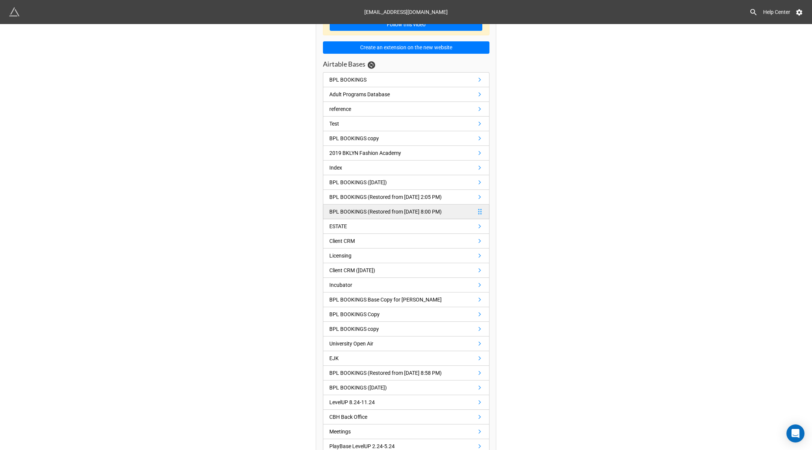
scroll to position [33, 0]
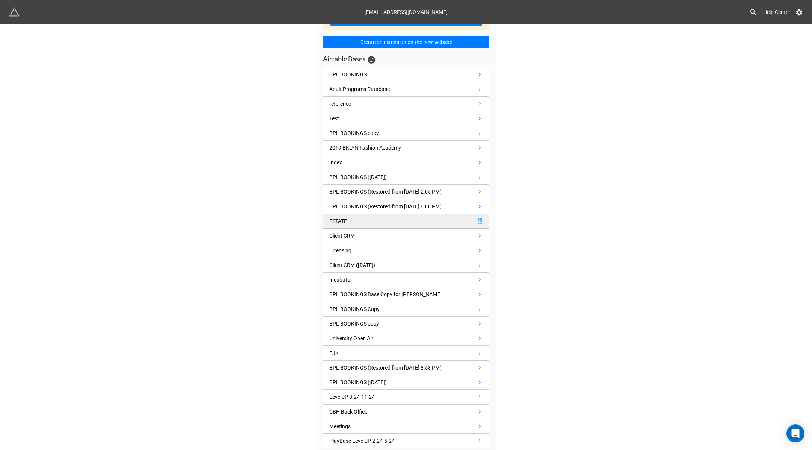
click at [365, 214] on link "ESTATE" at bounding box center [406, 221] width 167 height 15
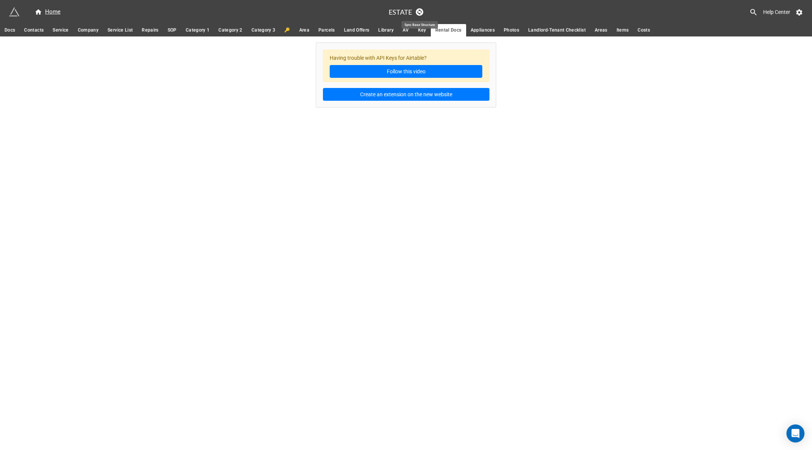
click at [419, 10] on icon at bounding box center [420, 12] width 4 height 6
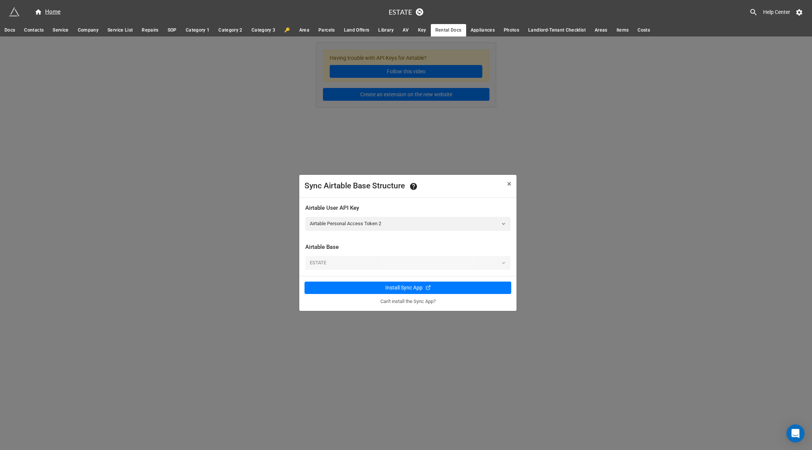
click at [460, 140] on div "Sync Airtable Base Structure × Close Airtable User API Key Airtable Personal Ac…" at bounding box center [406, 261] width 812 height 450
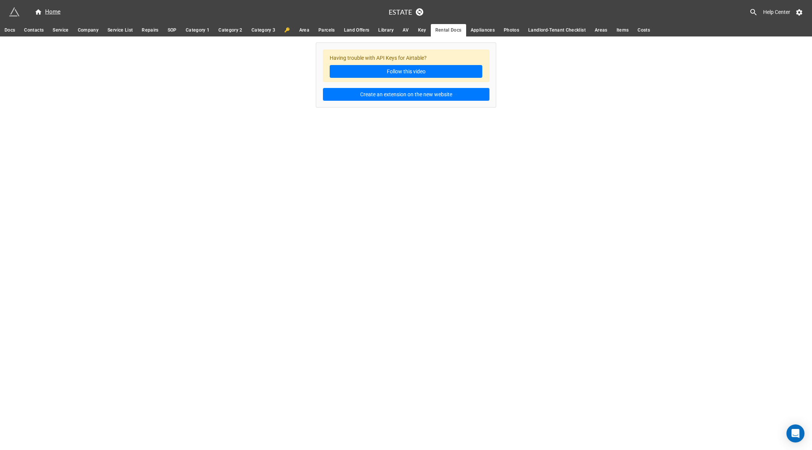
click at [750, 11] on icon at bounding box center [753, 12] width 9 height 9
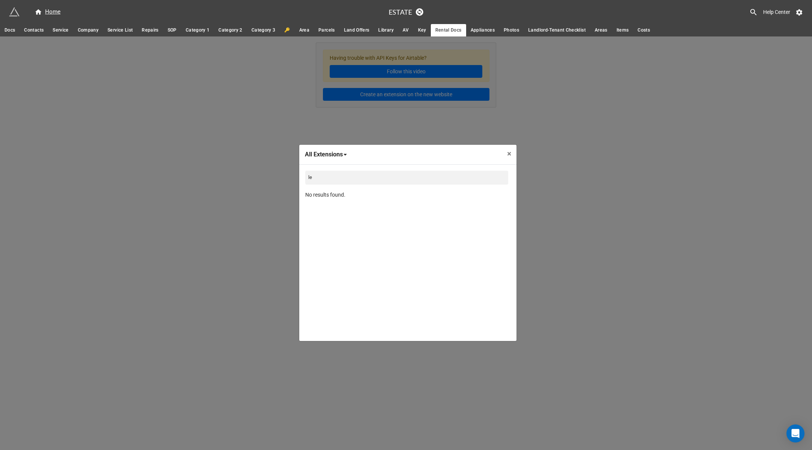
type input "l"
click at [743, 156] on div "All Extensions All Extensions 🔝 Page Header 📝 Form 👤 Portal (Grid) 👤 Portal (Ga…" at bounding box center [406, 261] width 812 height 450
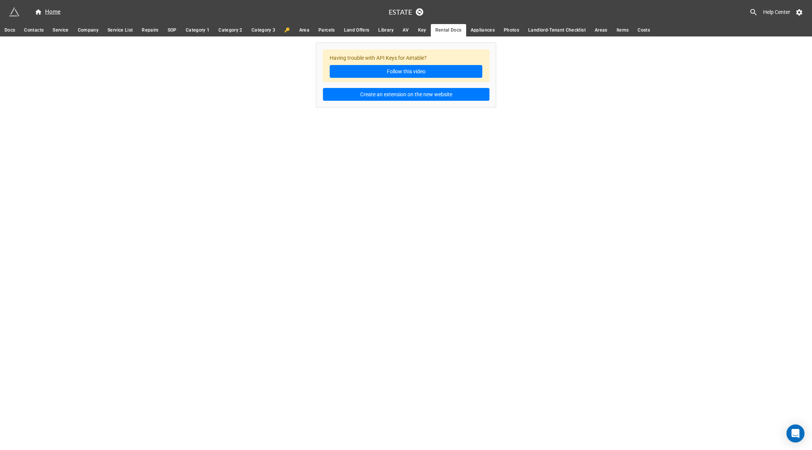
click at [7, 29] on span "Docs" at bounding box center [10, 30] width 11 height 8
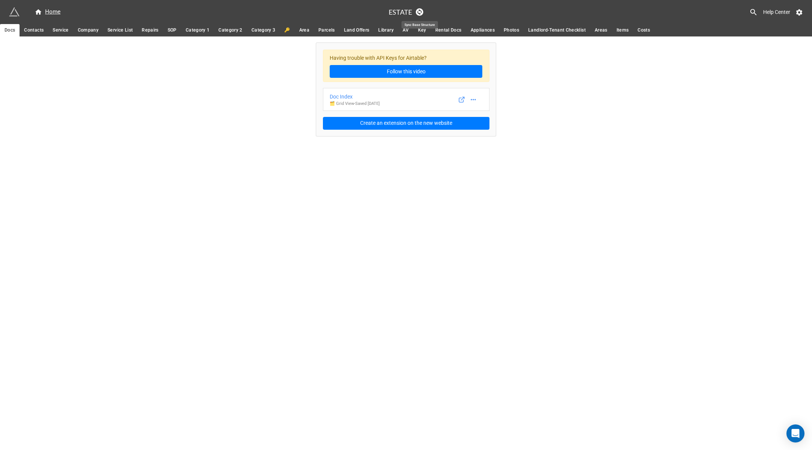
click at [420, 10] on icon at bounding box center [420, 12] width 4 height 6
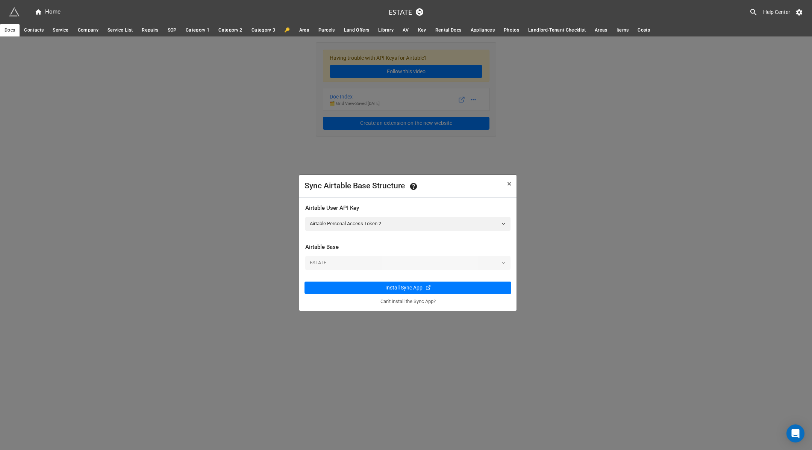
click at [437, 197] on div "Sync Airtable Base Structure × Close" at bounding box center [407, 186] width 217 height 23
click at [406, 230] on link "Airtable Personal Access Token 2" at bounding box center [407, 224] width 205 height 14
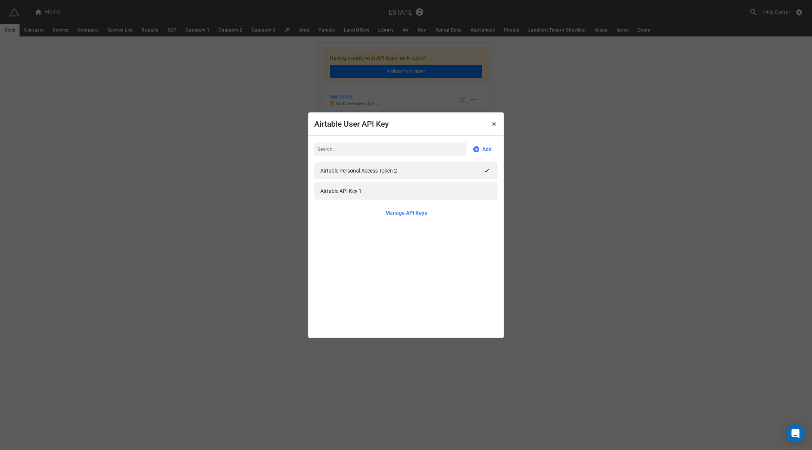
click at [539, 100] on div "Airtable User API Key Add Airtable Personal Access Token 2 Airtable API Key 1 M…" at bounding box center [406, 225] width 812 height 450
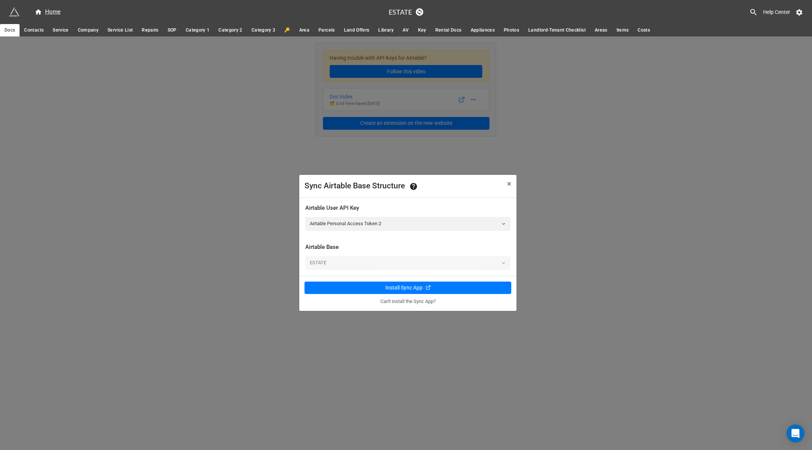
click at [539, 100] on div "Sync Airtable Base Structure × Close Airtable User API Key Airtable Personal Ac…" at bounding box center [406, 261] width 812 height 450
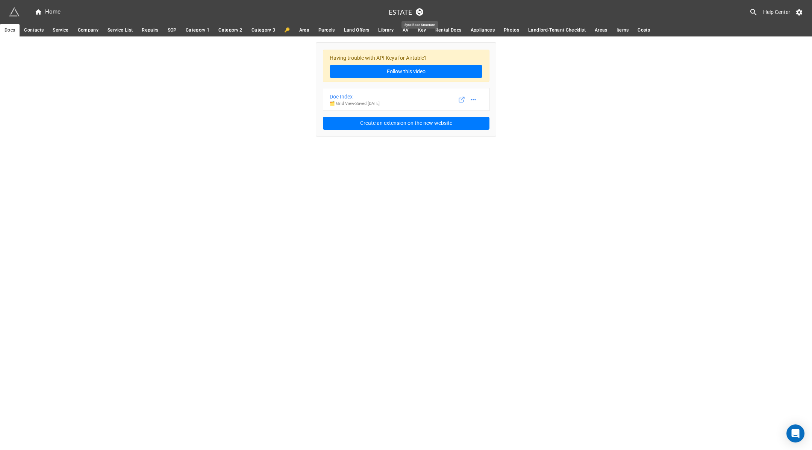
click at [419, 8] on link at bounding box center [420, 12] width 8 height 8
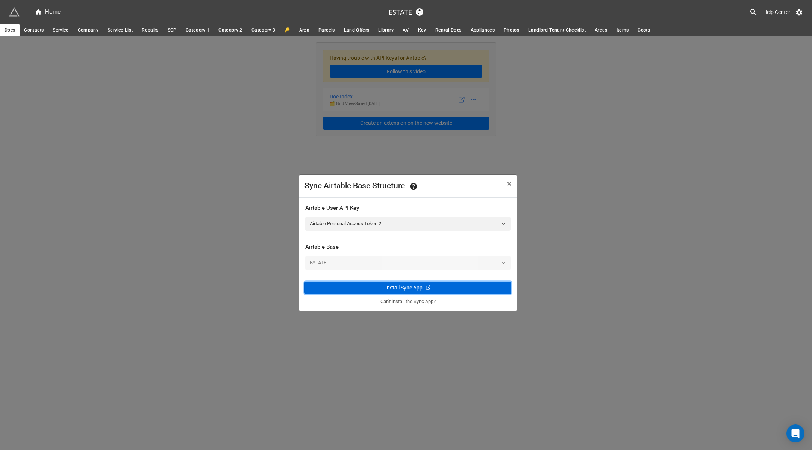
click at [411, 289] on div "Install Sync App" at bounding box center [403, 288] width 37 height 8
click at [392, 222] on link "Airtable Personal Access Token 2" at bounding box center [407, 224] width 205 height 14
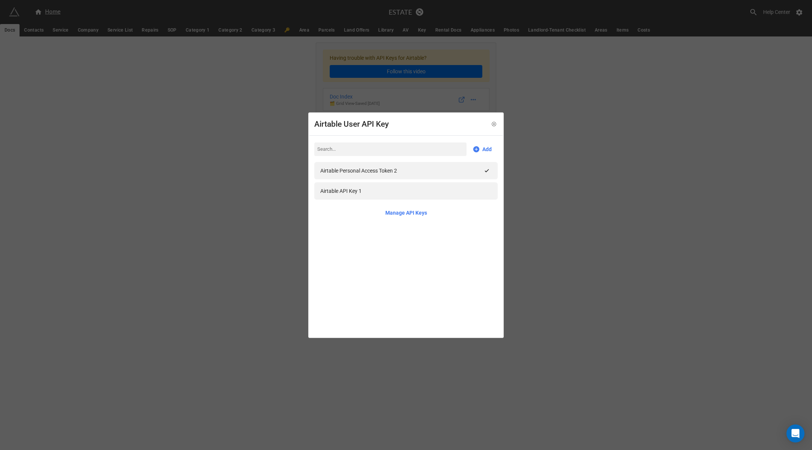
click at [539, 172] on div "Airtable User API Key Add Airtable Personal Access Token 2 Airtable API Key 1 M…" at bounding box center [406, 225] width 812 height 450
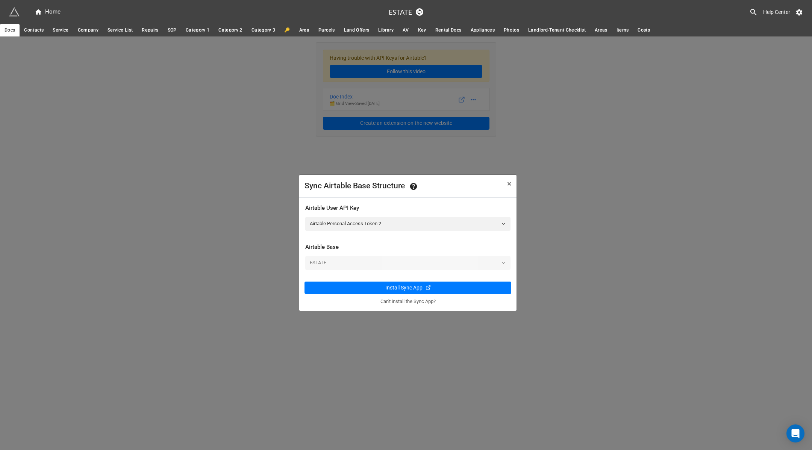
click at [539, 172] on div "Sync Airtable Base Structure × Close Airtable User API Key Airtable Personal Ac…" at bounding box center [406, 261] width 812 height 450
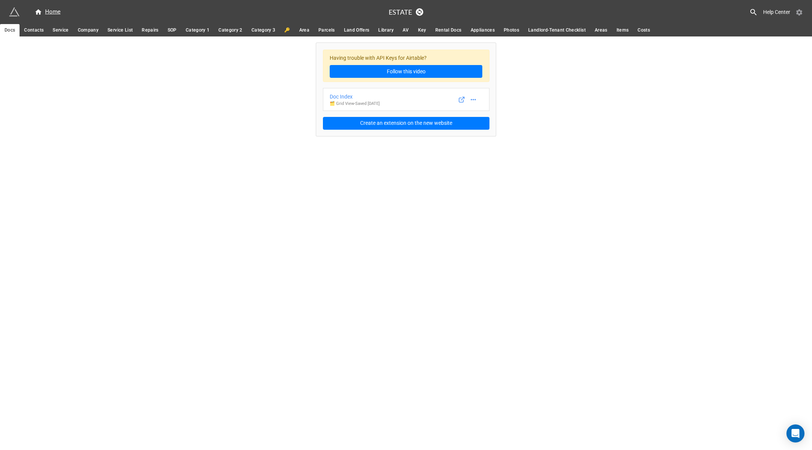
click at [799, 12] on icon at bounding box center [800, 13] width 8 height 8
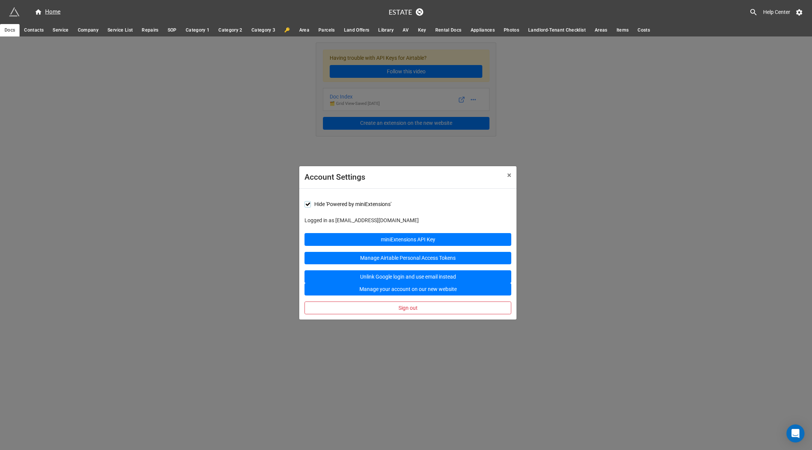
click at [308, 205] on label "Hide 'Powered by miniExtensions'" at bounding box center [348, 204] width 87 height 6
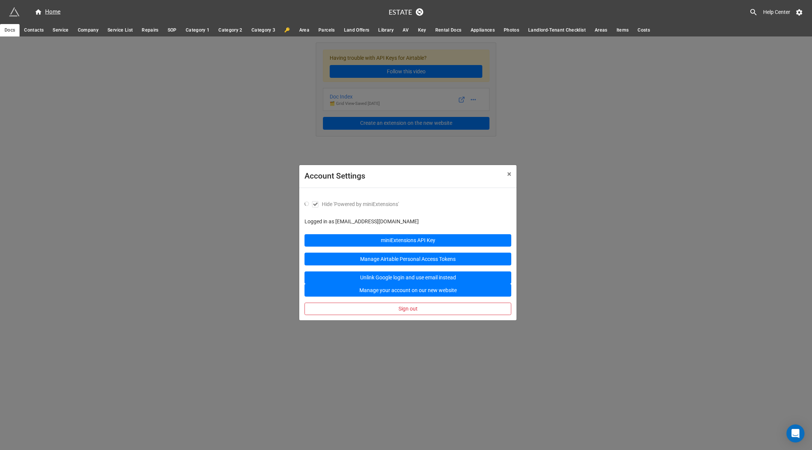
checkbox input "true"
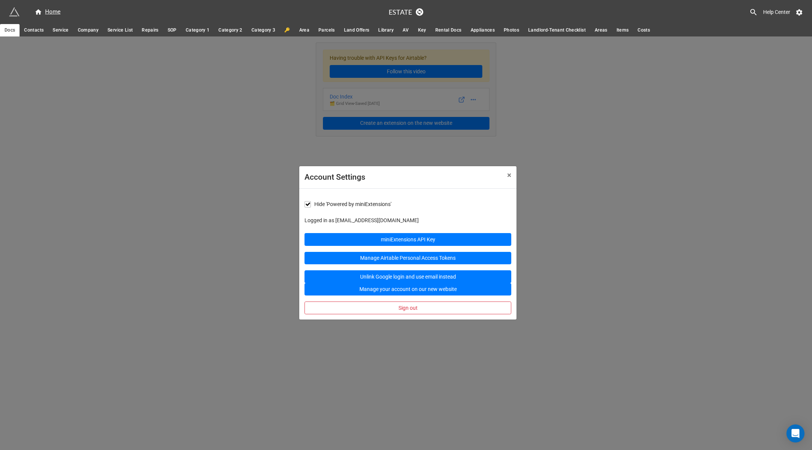
click at [664, 109] on div "Account Settings × Close Hide 'Powered by miniExtensions' Logged in as bbkkgg2@…" at bounding box center [406, 261] width 812 height 450
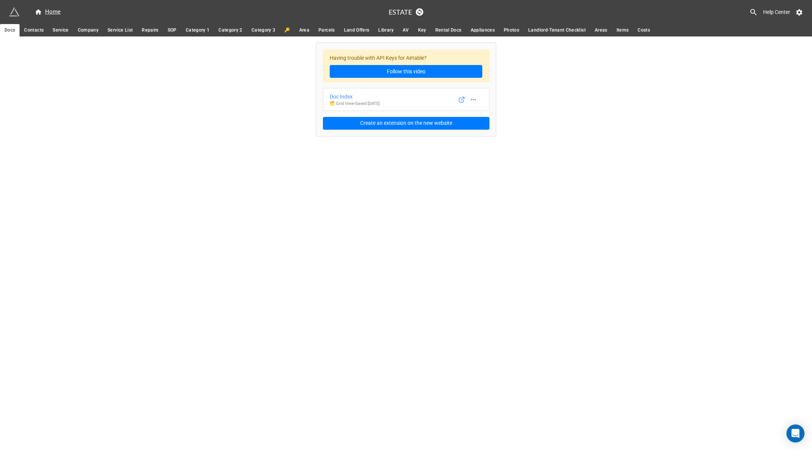
click at [418, 27] on span "Key" at bounding box center [422, 30] width 8 height 8
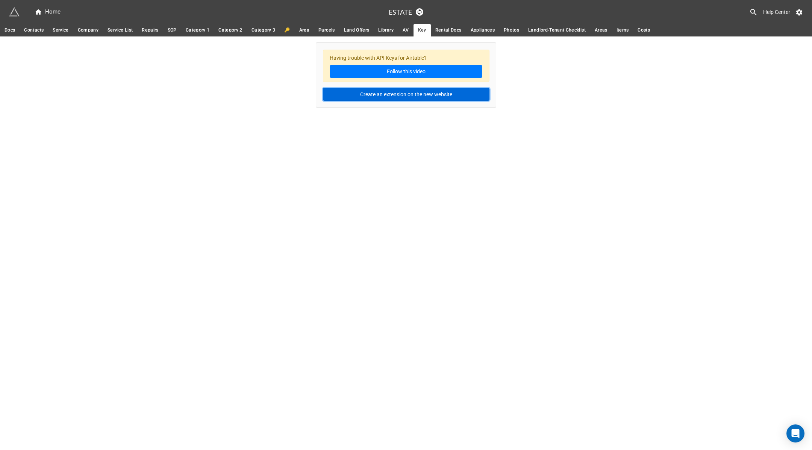
drag, startPoint x: 403, startPoint y: 94, endPoint x: 401, endPoint y: 147, distance: 53.8
click at [401, 147] on div "Home ESTATE Help Center Docs Contacts Service Company Service List Repairs SOP …" at bounding box center [406, 225] width 812 height 450
click at [32, 29] on span "Contacts" at bounding box center [34, 30] width 20 height 8
click at [65, 26] on span "Service" at bounding box center [61, 30] width 16 height 8
click at [14, 29] on span "Docs" at bounding box center [10, 30] width 11 height 8
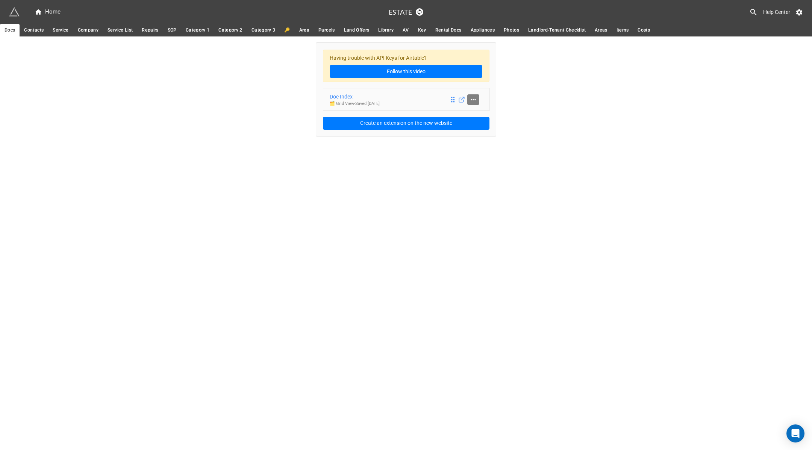
click at [477, 99] on icon at bounding box center [474, 100] width 8 height 8
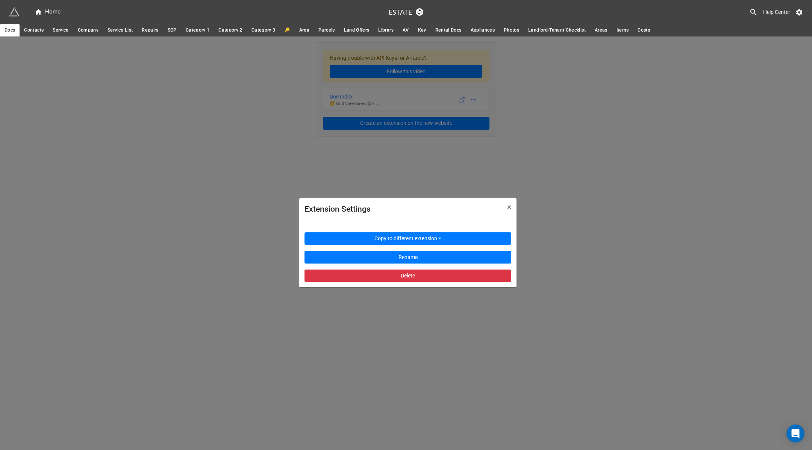
click at [398, 94] on div "Extension Settings × Close Copy to different extension Rename Delete" at bounding box center [406, 261] width 812 height 450
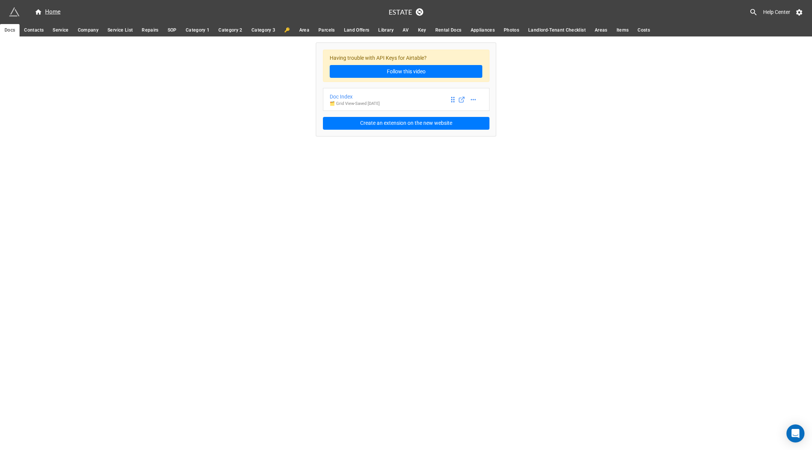
click at [398, 94] on link "Doc Index 🗂️ Grid View - Saved 2 years ago" at bounding box center [406, 99] width 167 height 23
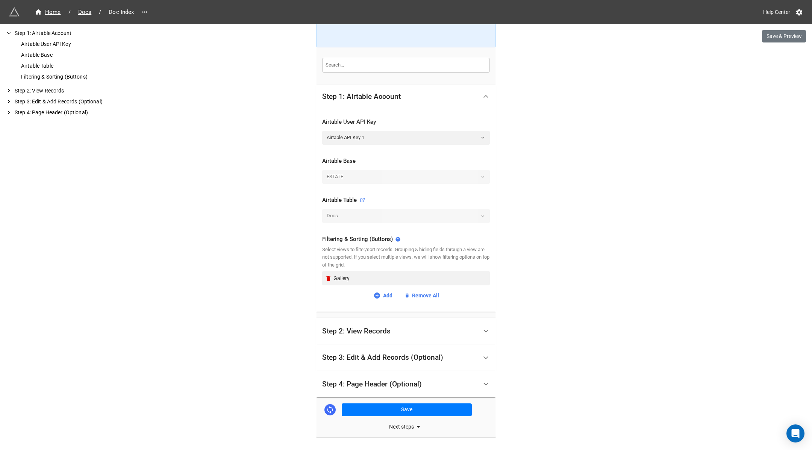
scroll to position [115, 0]
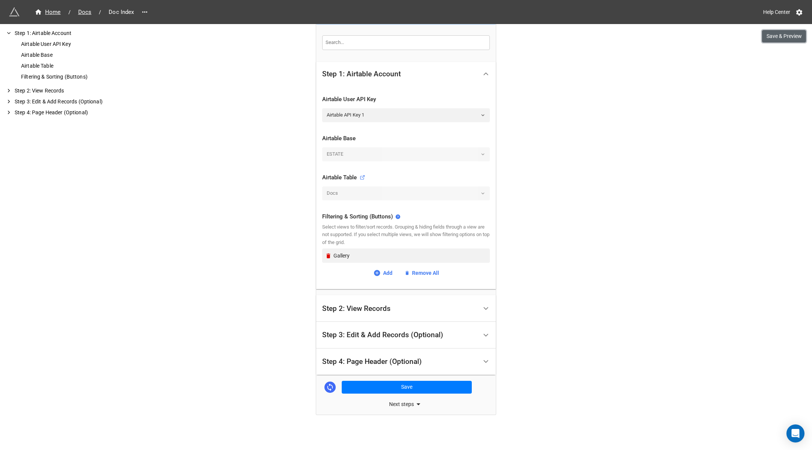
click at [785, 38] on button "Save & Preview" at bounding box center [784, 36] width 44 height 13
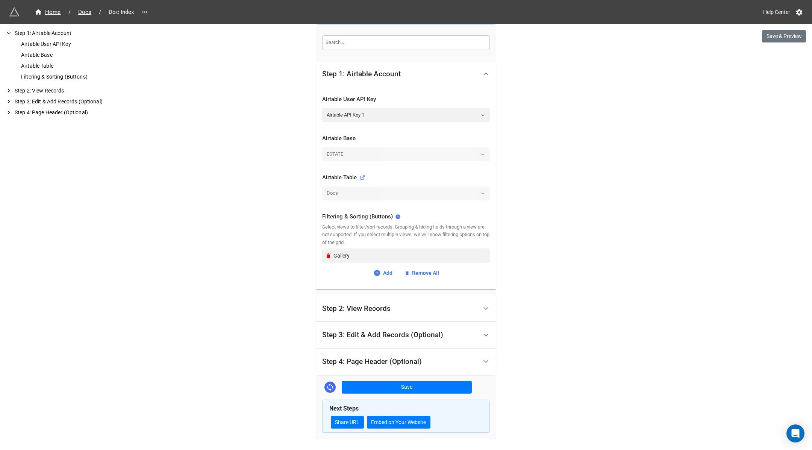
scroll to position [0, 0]
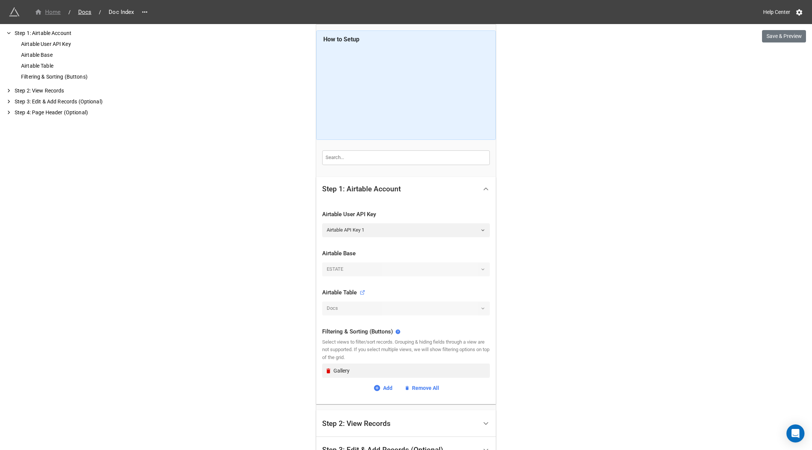
click at [53, 10] on div "Home" at bounding box center [48, 12] width 26 height 9
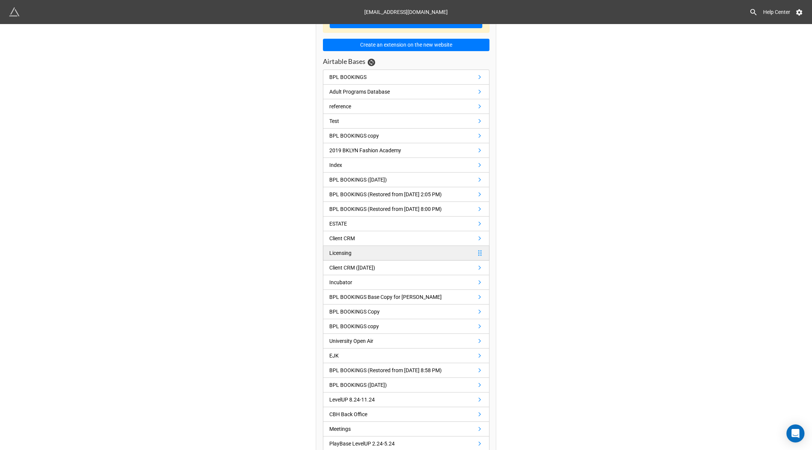
scroll to position [33, 0]
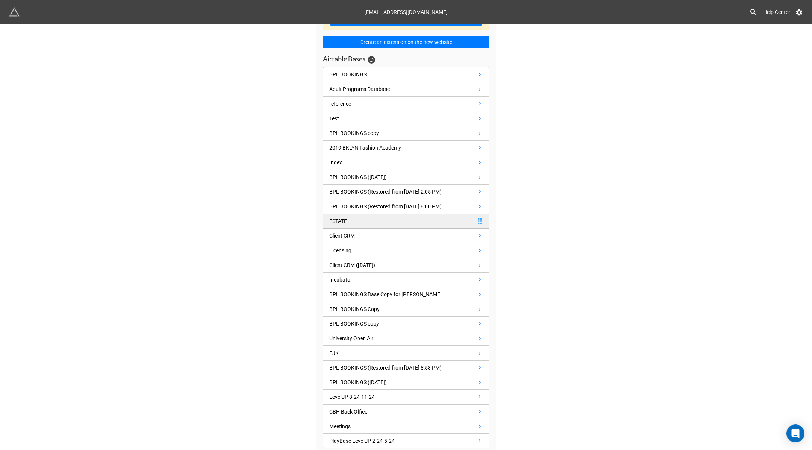
click at [358, 221] on link "ESTATE" at bounding box center [406, 221] width 167 height 15
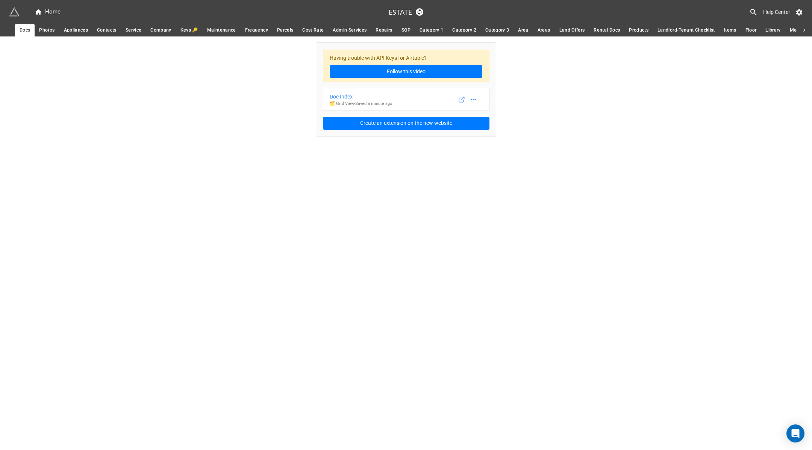
click at [49, 30] on span "Photos" at bounding box center [46, 30] width 15 height 8
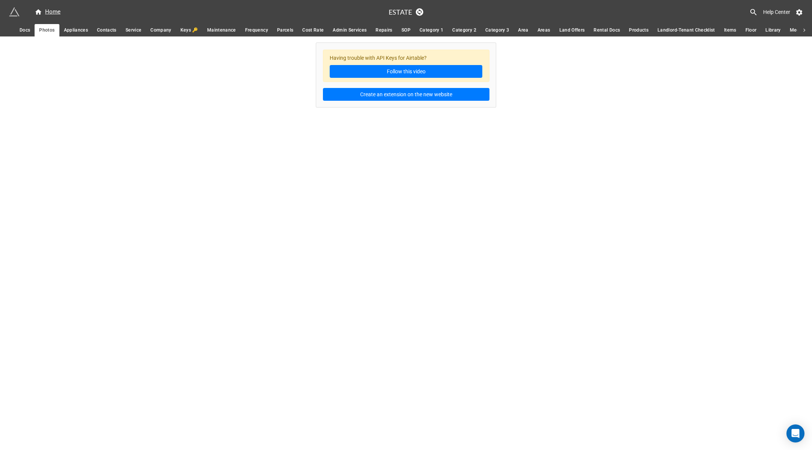
click at [75, 27] on span "Appliances" at bounding box center [76, 30] width 24 height 8
click at [108, 28] on span "Contacts" at bounding box center [107, 30] width 20 height 8
click at [139, 28] on span "Service" at bounding box center [134, 30] width 16 height 8
click at [164, 29] on span "Company" at bounding box center [160, 30] width 21 height 8
click at [181, 29] on span "Keys 🔑" at bounding box center [189, 30] width 18 height 8
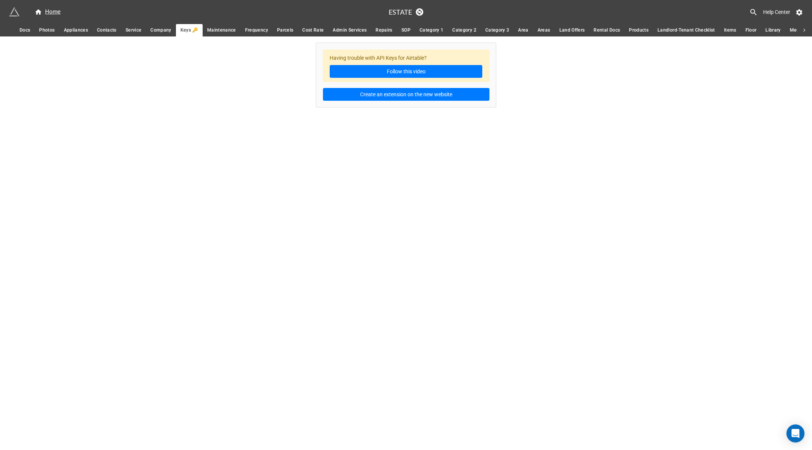
click at [212, 30] on span "Maintenance" at bounding box center [221, 30] width 29 height 8
click at [252, 27] on span "Frequency" at bounding box center [256, 30] width 23 height 8
click at [288, 29] on span "Parcels" at bounding box center [285, 30] width 16 height 8
click at [315, 29] on span "Cost Rate" at bounding box center [312, 30] width 21 height 8
click at [340, 29] on span "Admin Services" at bounding box center [350, 30] width 34 height 8
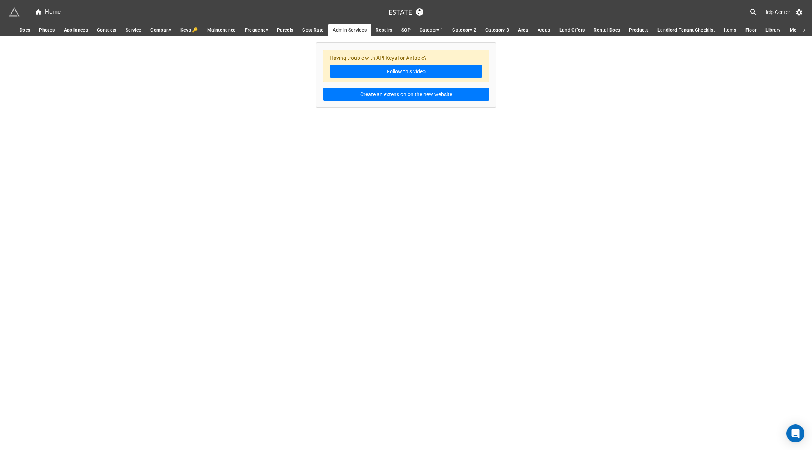
click at [381, 29] on span "Repairs" at bounding box center [384, 30] width 17 height 8
click at [402, 27] on span "SOP" at bounding box center [406, 30] width 9 height 8
click at [424, 27] on span "Category 1" at bounding box center [432, 30] width 24 height 8
click at [461, 27] on span "Category 2" at bounding box center [464, 30] width 24 height 8
click at [501, 29] on span "Category 3" at bounding box center [497, 30] width 24 height 8
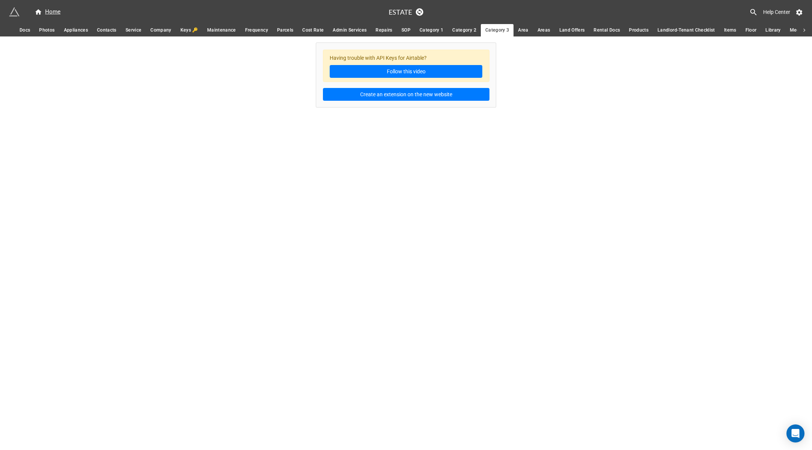
click at [518, 29] on span "Area" at bounding box center [523, 30] width 10 height 8
click at [547, 29] on span "Areas" at bounding box center [544, 30] width 13 height 8
click at [564, 29] on span "Land Offers" at bounding box center [572, 30] width 26 height 8
click at [600, 28] on span "Rental Docs" at bounding box center [607, 30] width 26 height 8
click at [640, 27] on span "Products" at bounding box center [639, 30] width 20 height 8
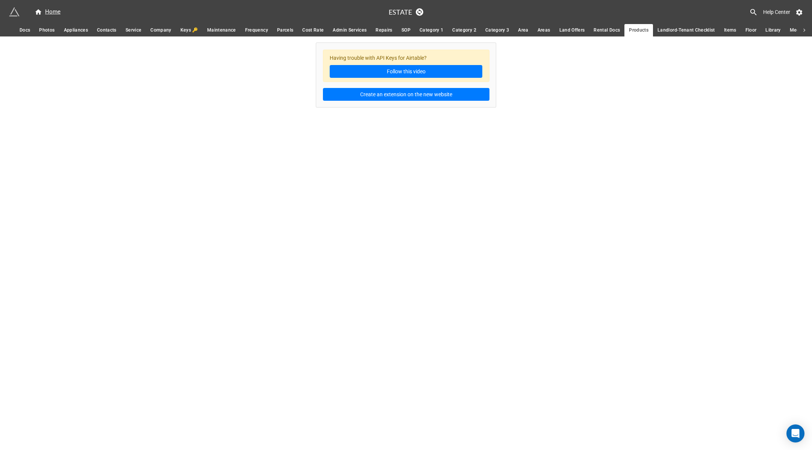
click at [669, 27] on span "Landlord-Tenant Checklist" at bounding box center [687, 30] width 58 height 8
click at [728, 29] on span "Items" at bounding box center [730, 30] width 12 height 8
click at [747, 29] on span "Floor" at bounding box center [751, 30] width 11 height 8
click at [799, 11] on icon at bounding box center [800, 13] width 8 height 8
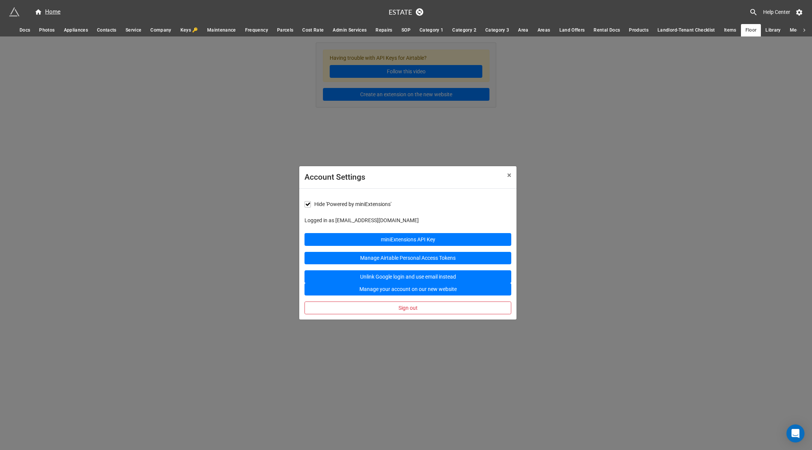
click at [626, 220] on div "Account Settings × Close Hide 'Powered by miniExtensions' Logged in as bbkkgg2@…" at bounding box center [406, 261] width 812 height 450
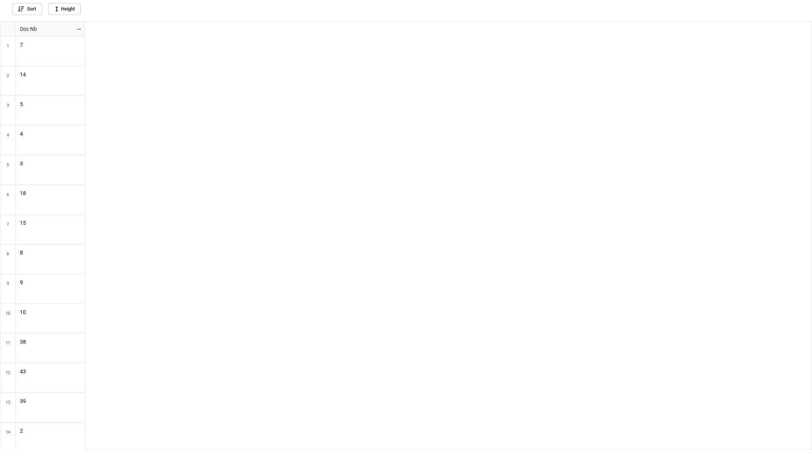
scroll to position [425, 808]
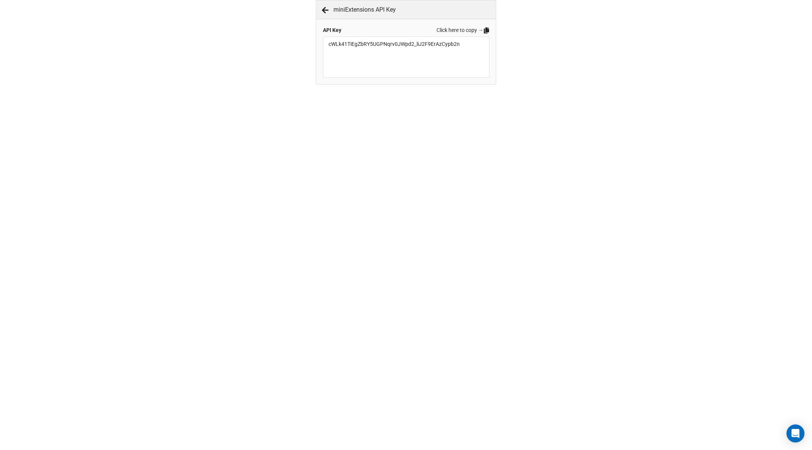
click at [485, 30] on icon at bounding box center [486, 30] width 5 height 6
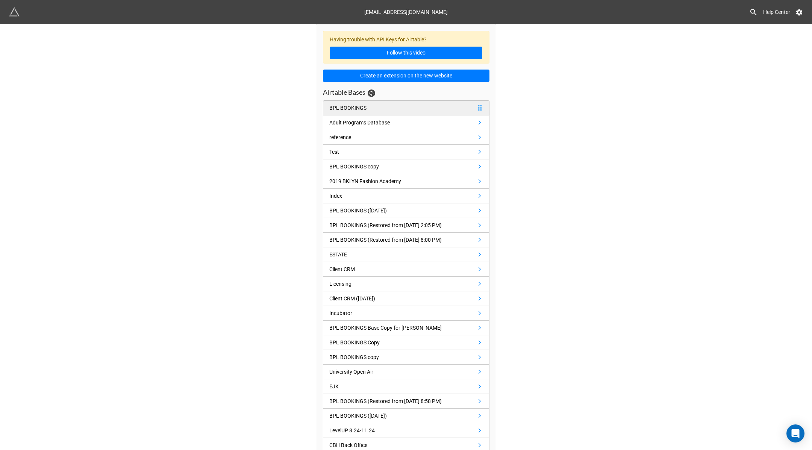
click at [433, 105] on link "BPL BOOKINGS" at bounding box center [406, 107] width 167 height 15
click at [340, 250] on div "ESTATE" at bounding box center [338, 254] width 18 height 8
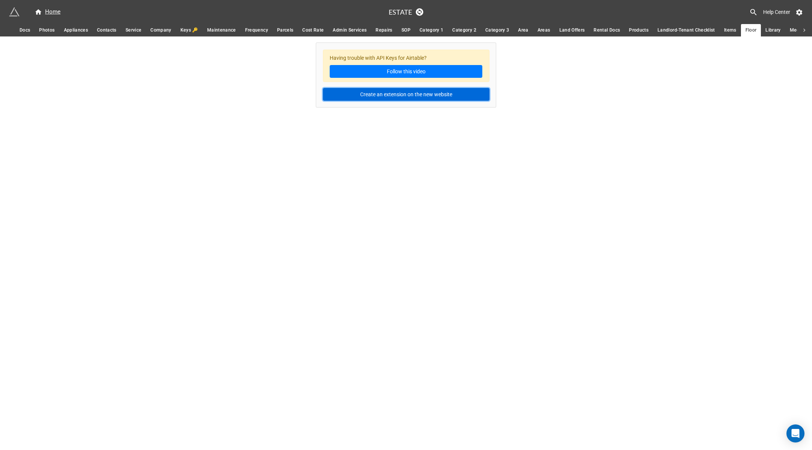
click at [384, 96] on button "Create an extension on the new website" at bounding box center [406, 94] width 167 height 13
